Goal: Task Accomplishment & Management: Use online tool/utility

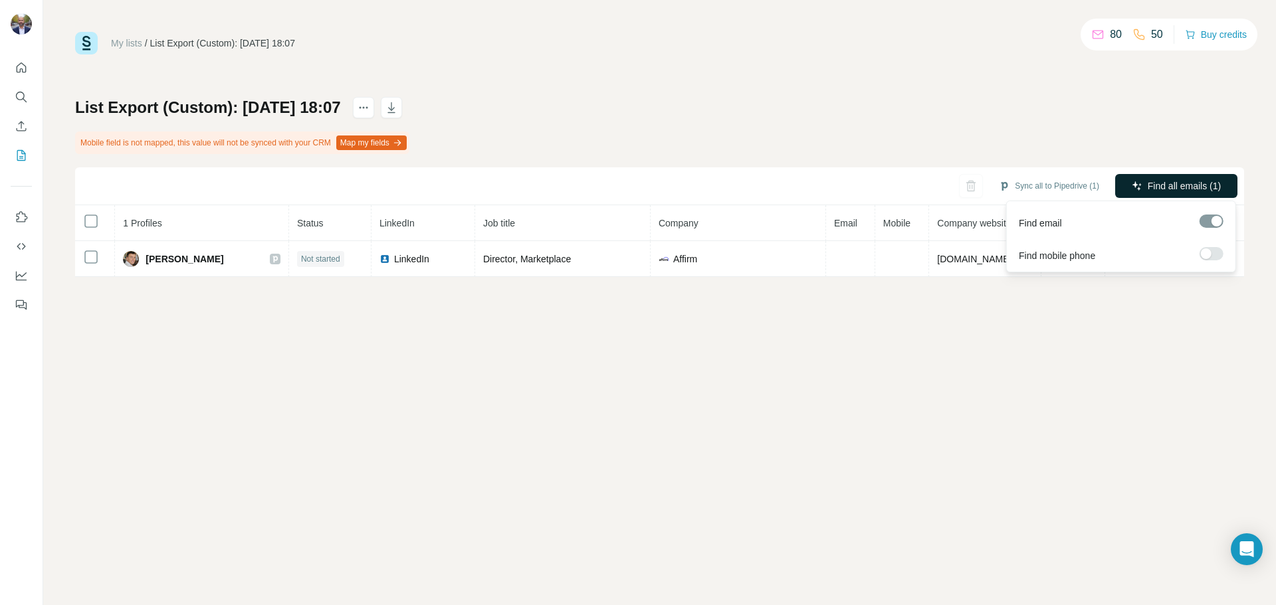
click at [1136, 183] on icon "button" at bounding box center [1137, 186] width 11 height 11
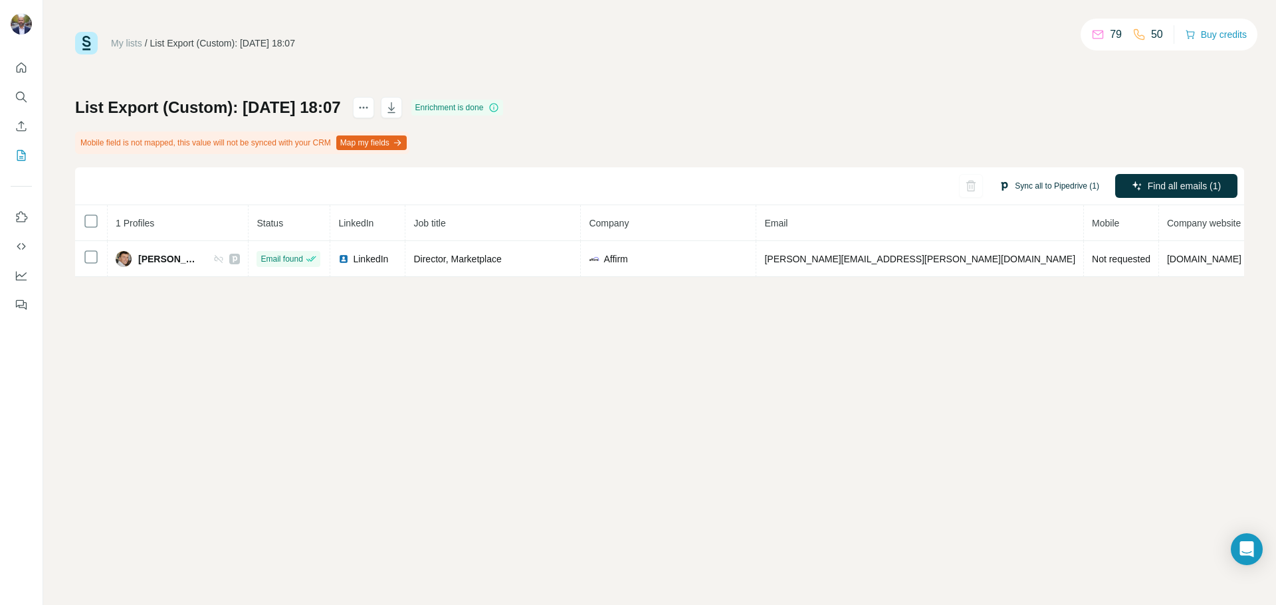
click at [1056, 185] on button "Sync all to Pipedrive (1)" at bounding box center [1048, 186] width 119 height 20
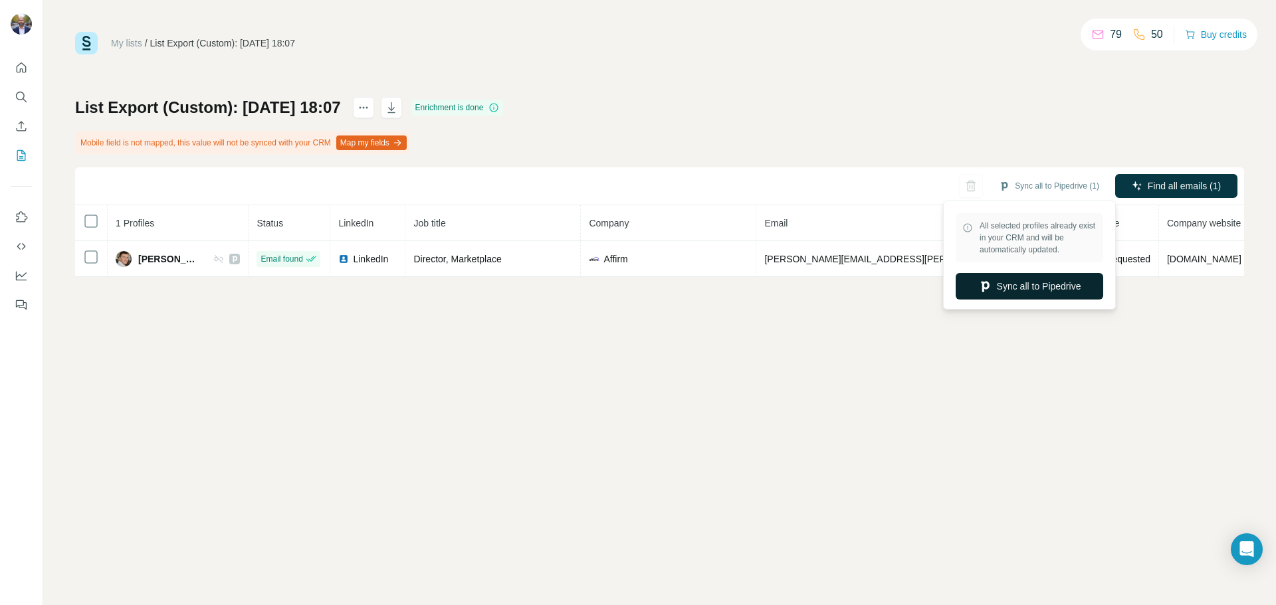
click at [1014, 282] on button "Sync all to Pipedrive" at bounding box center [1029, 286] width 148 height 27
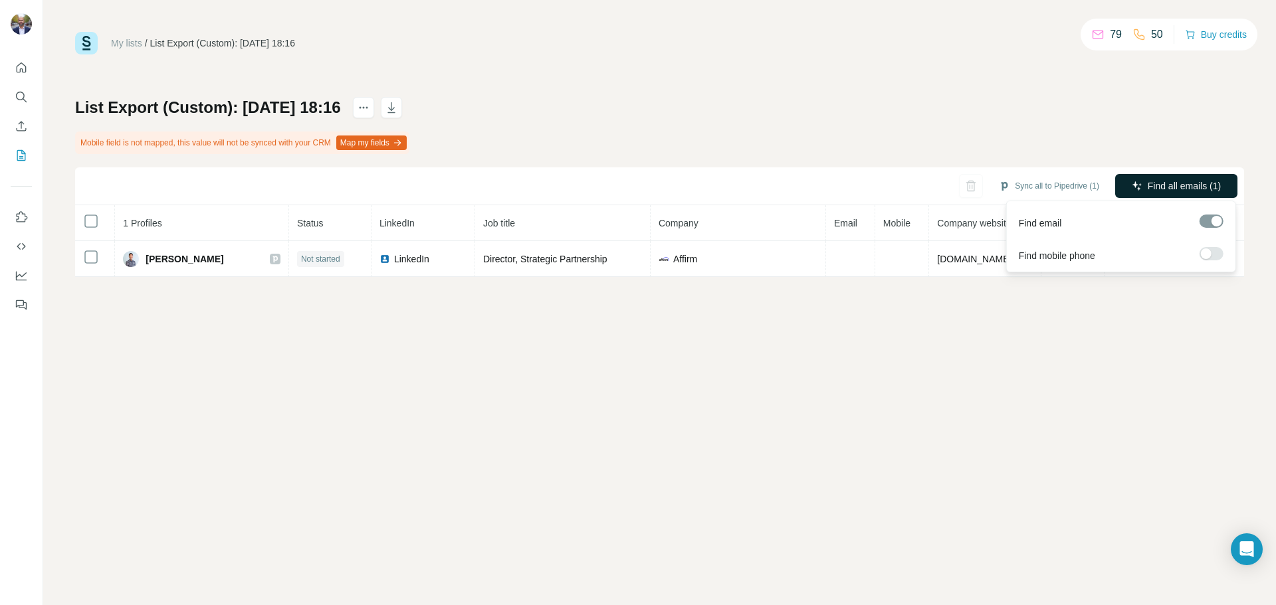
click at [1183, 187] on span "Find all emails (1)" at bounding box center [1183, 185] width 73 height 13
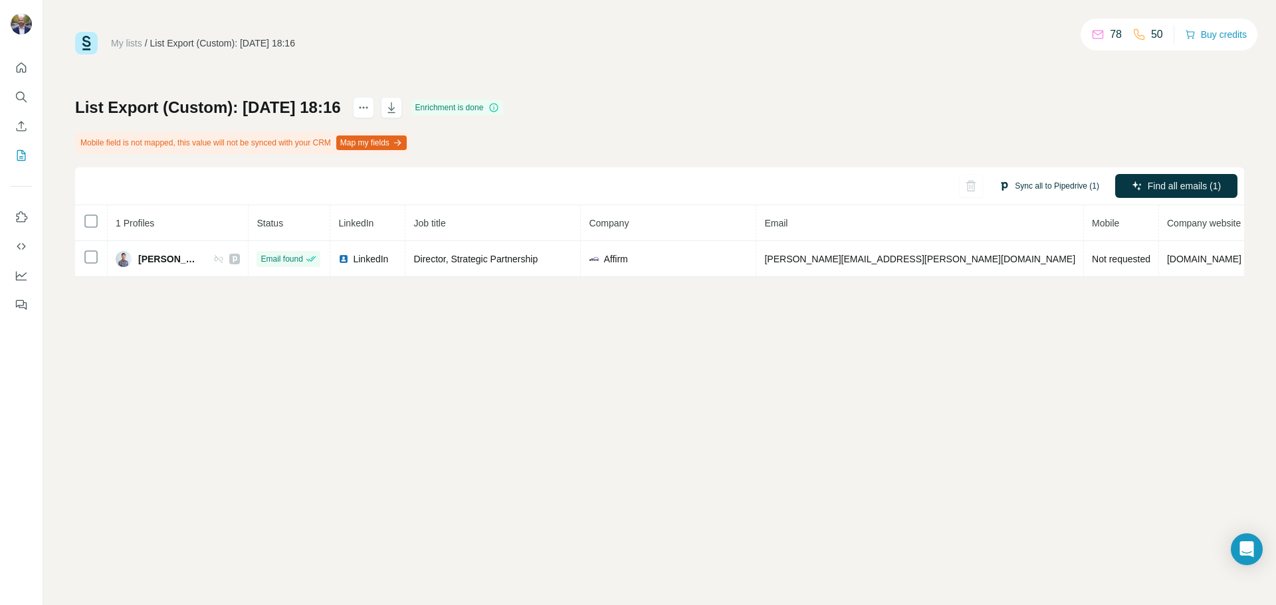
click at [1052, 184] on button "Sync all to Pipedrive (1)" at bounding box center [1048, 186] width 119 height 20
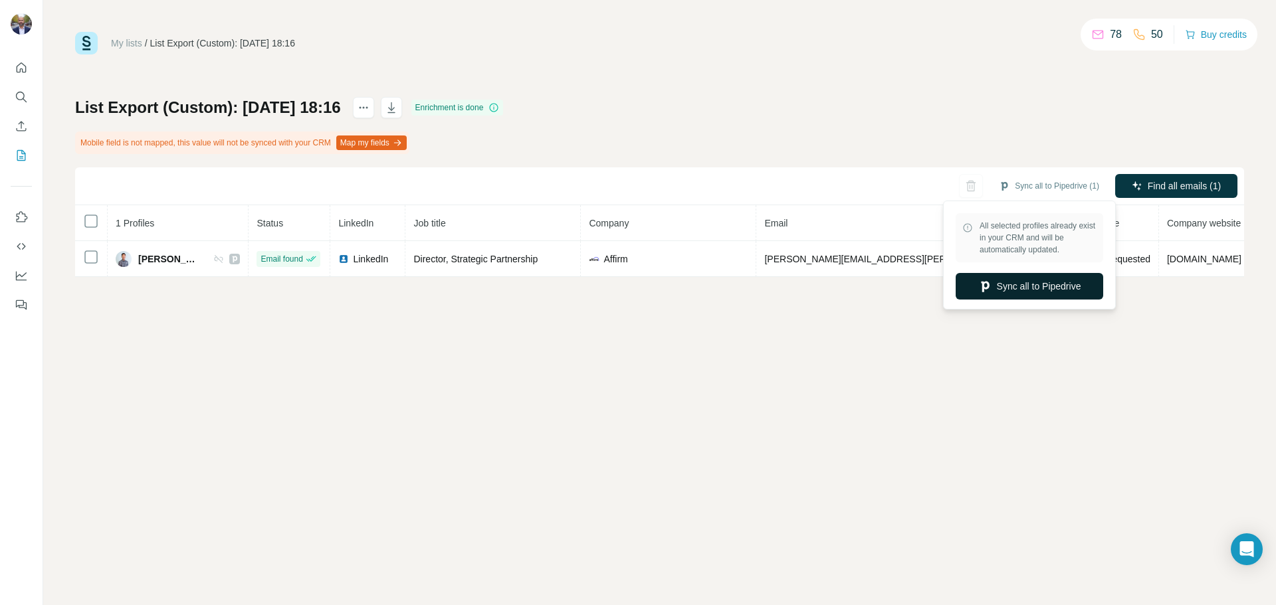
click at [1029, 286] on button "Sync all to Pipedrive" at bounding box center [1029, 286] width 148 height 27
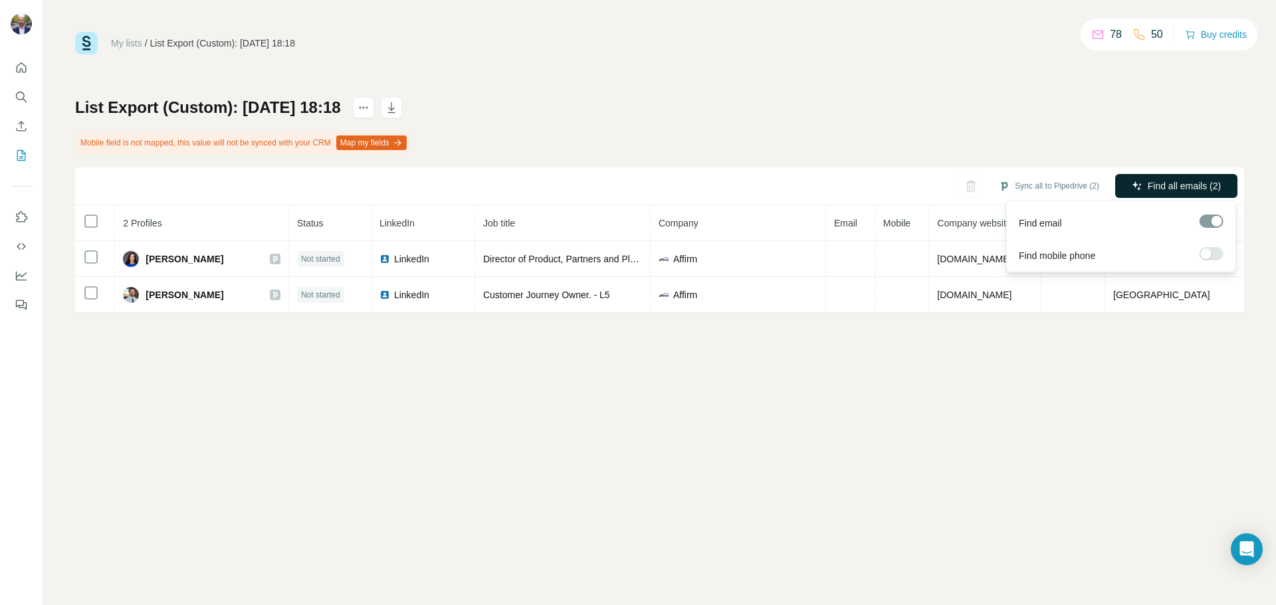
click at [1173, 184] on span "Find all emails (2)" at bounding box center [1183, 185] width 73 height 13
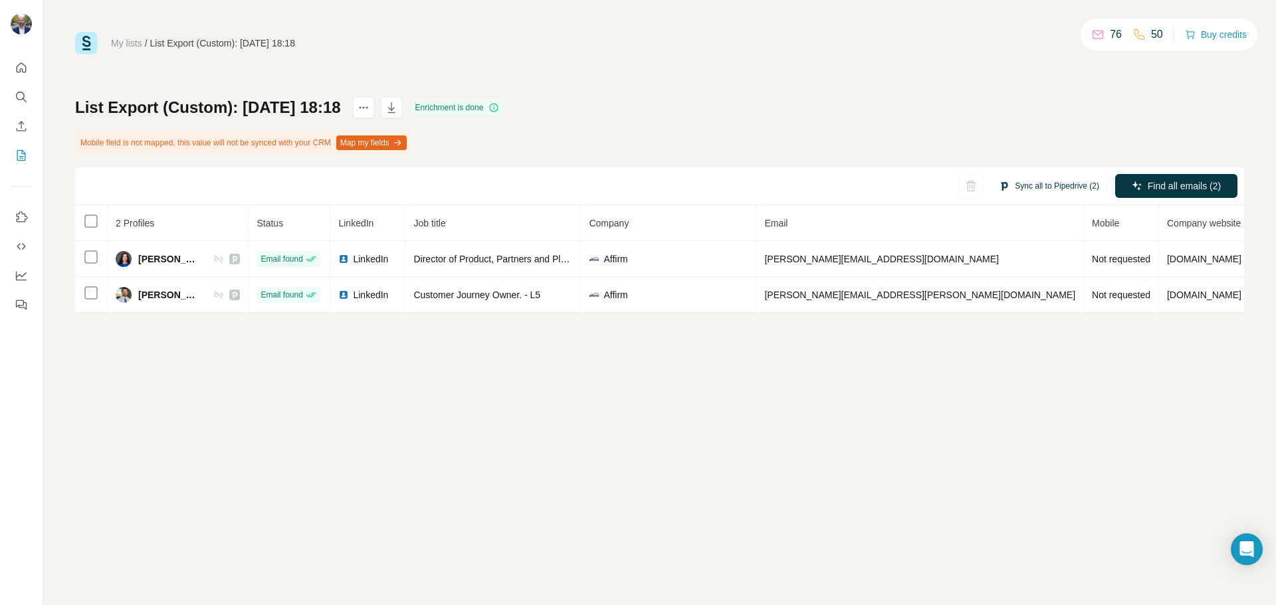
click at [1031, 185] on button "Sync all to Pipedrive (2)" at bounding box center [1048, 186] width 119 height 20
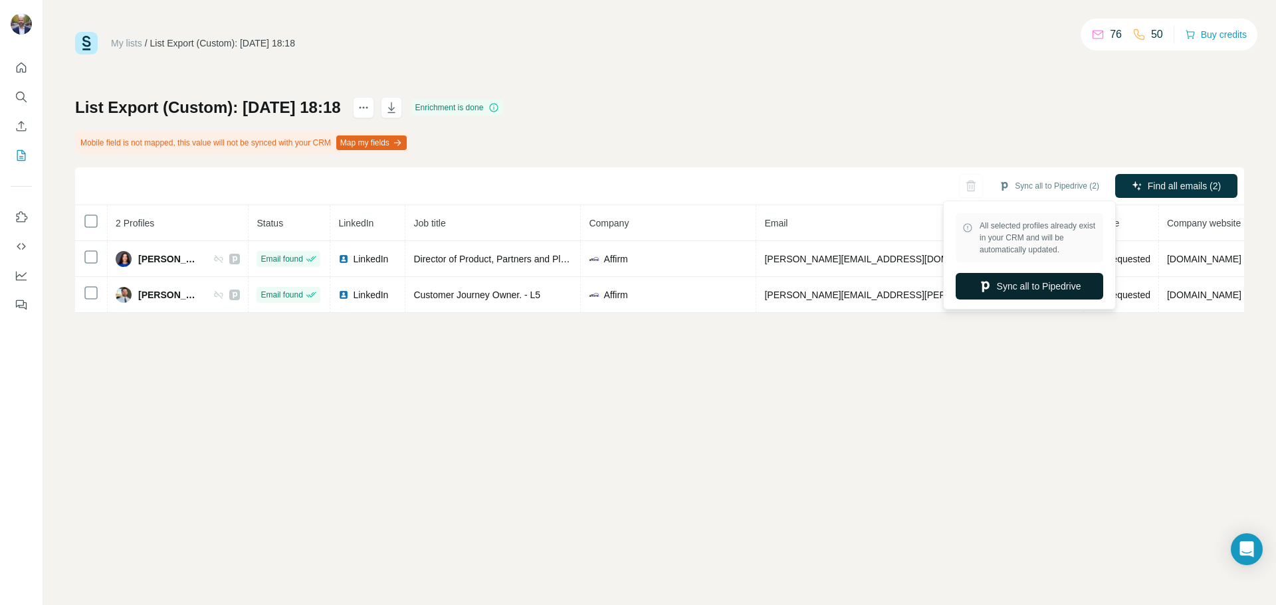
click at [1029, 285] on button "Sync all to Pipedrive" at bounding box center [1029, 286] width 148 height 27
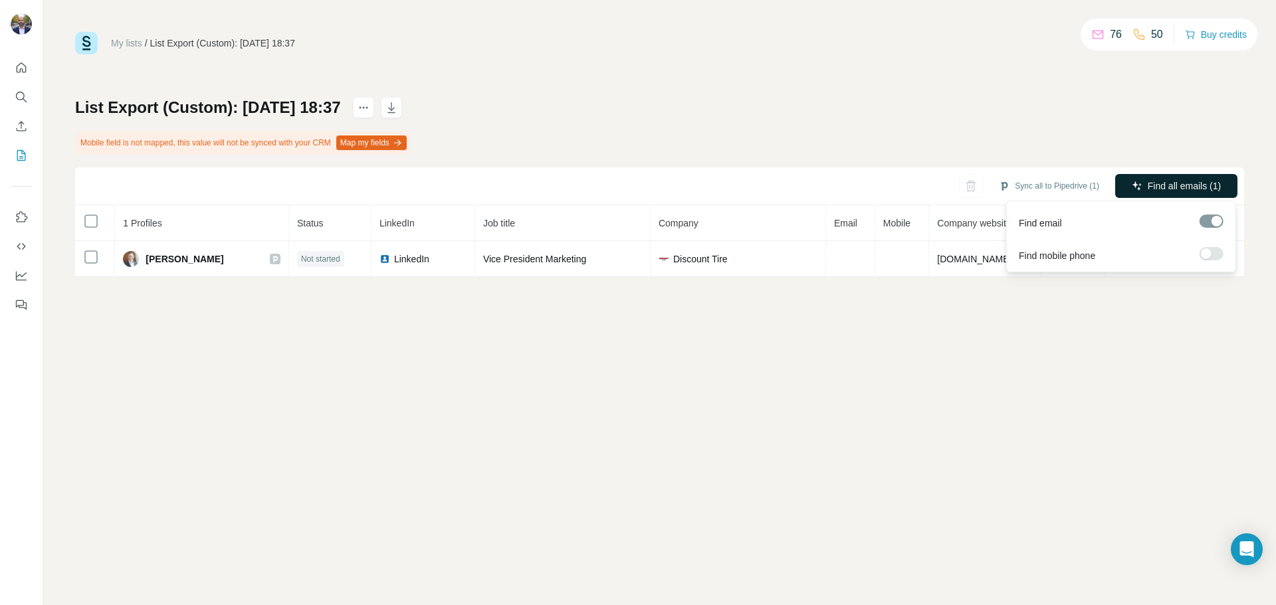
click at [1166, 183] on span "Find all emails (1)" at bounding box center [1183, 185] width 73 height 13
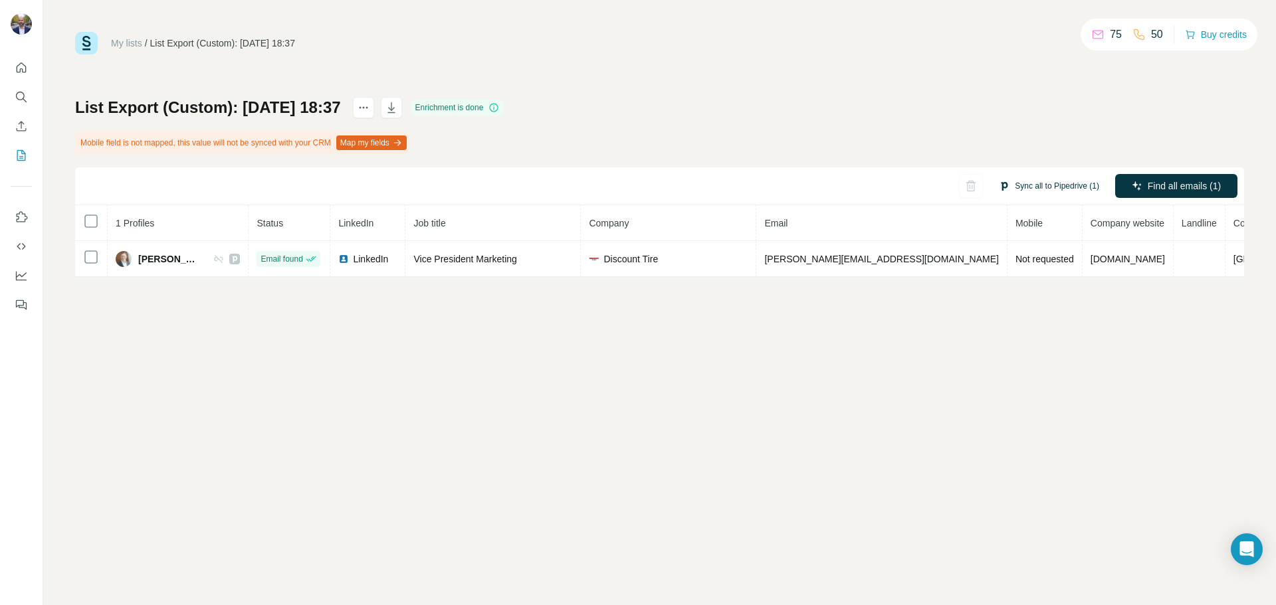
click at [1048, 186] on button "Sync all to Pipedrive (1)" at bounding box center [1048, 186] width 119 height 20
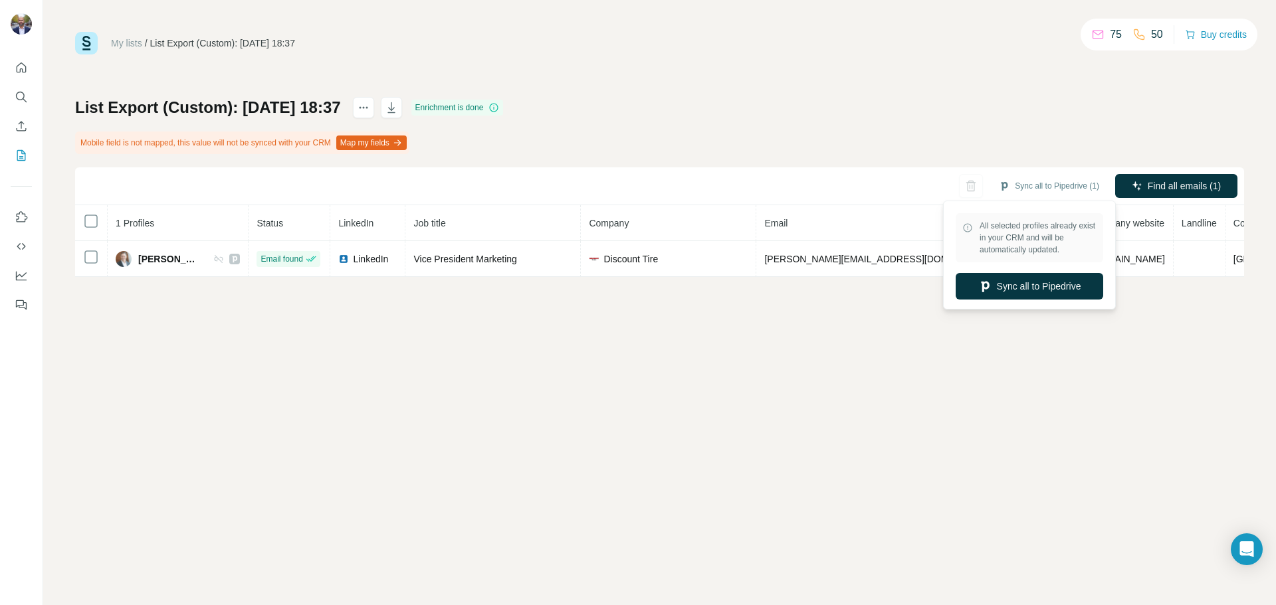
click at [1022, 287] on button "Sync all to Pipedrive" at bounding box center [1029, 286] width 148 height 27
